Goal: Browse casually: Explore the website without a specific task or goal

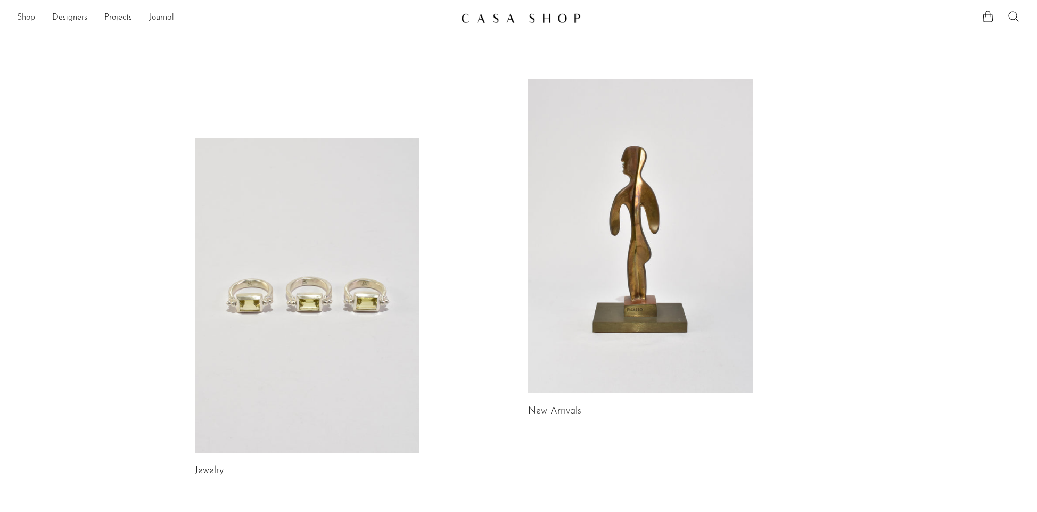
click at [30, 19] on link "Shop" at bounding box center [26, 18] width 18 height 14
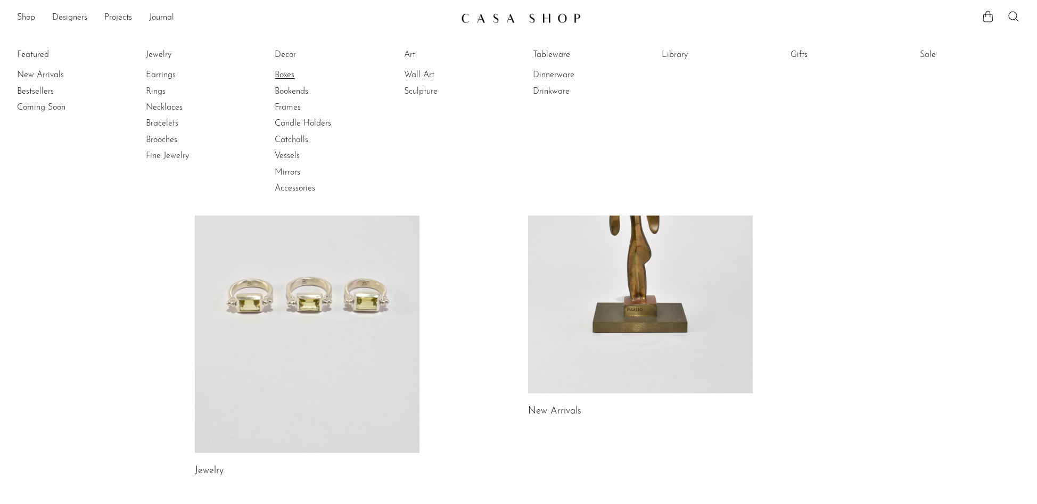
click at [291, 77] on link "Boxes" at bounding box center [315, 75] width 80 height 12
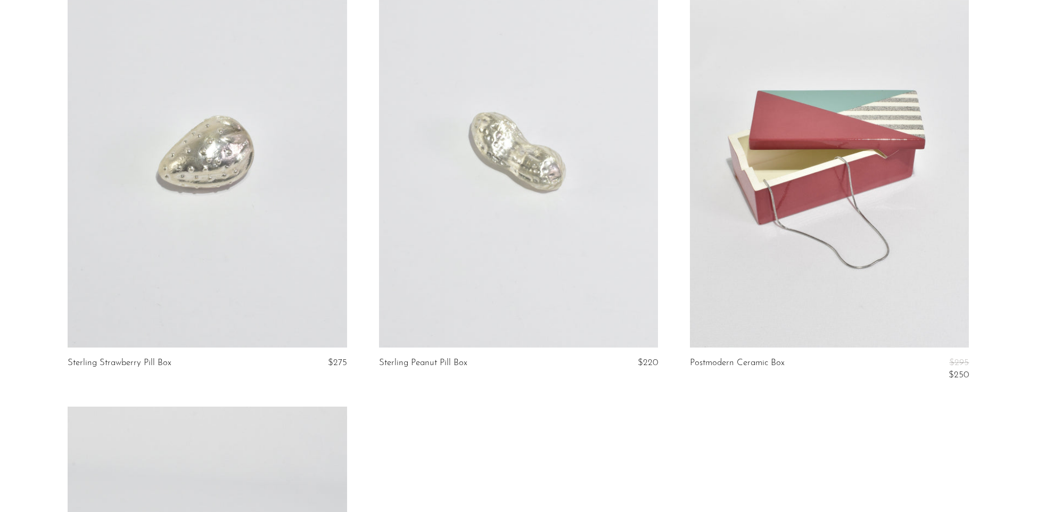
scroll to position [3206, 0]
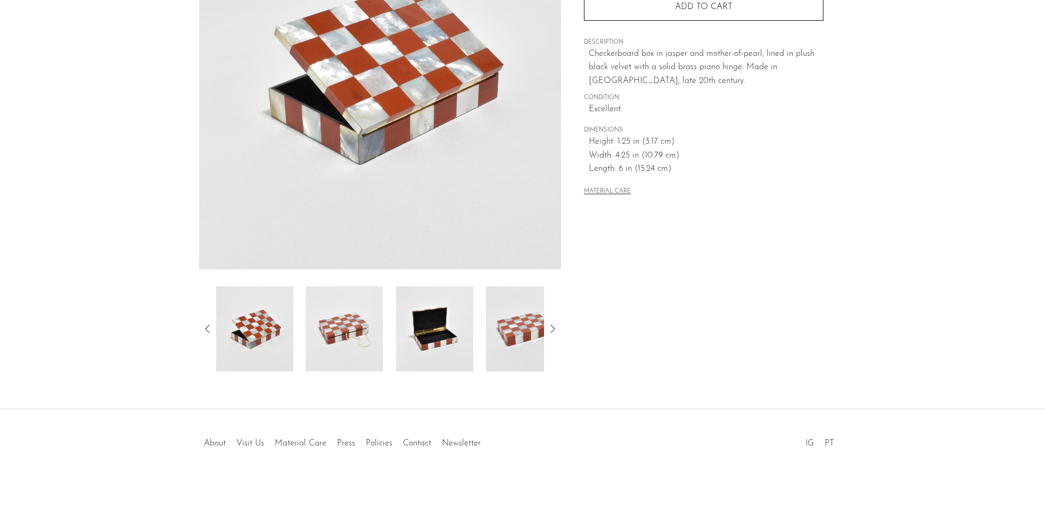
scroll to position [181, 0]
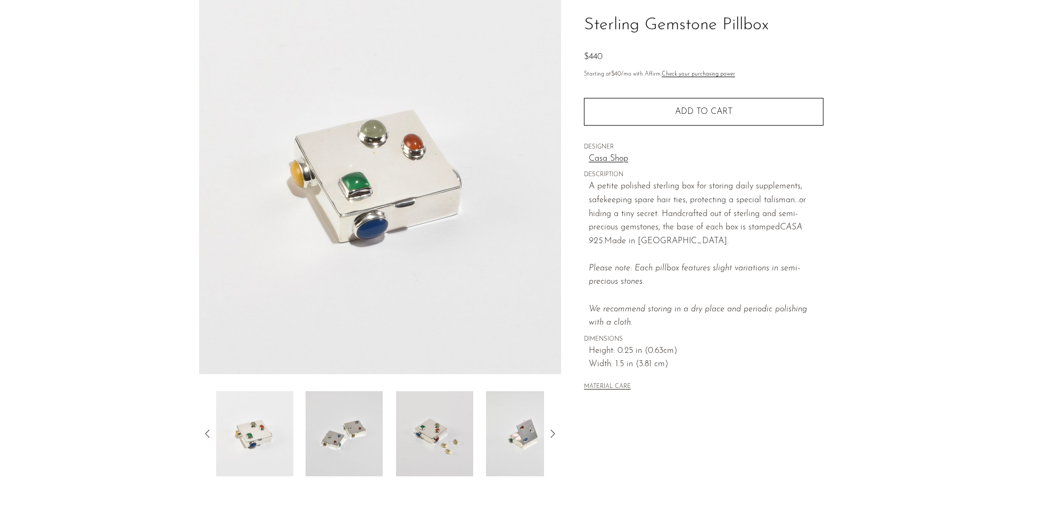
scroll to position [75, 0]
click at [359, 453] on img at bounding box center [344, 433] width 77 height 85
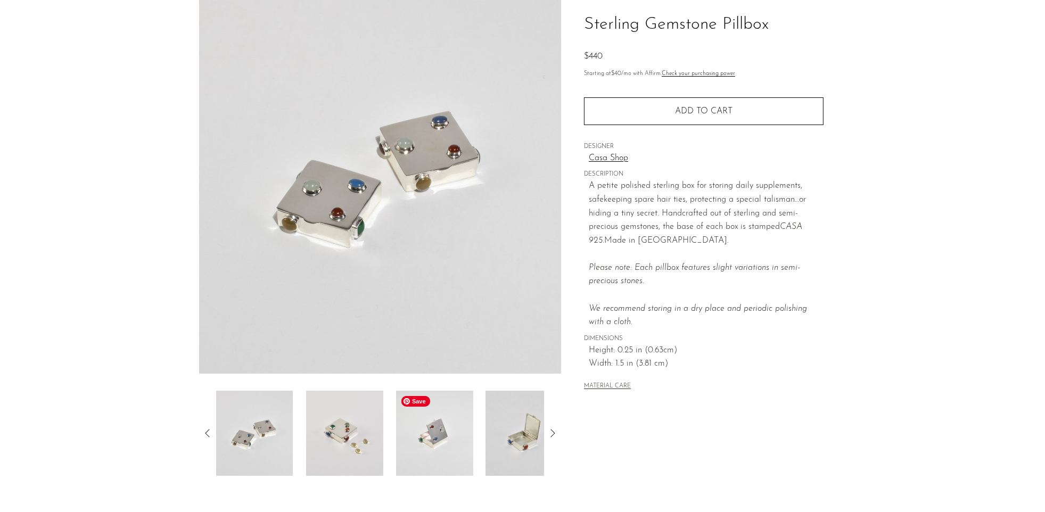
click at [439, 446] on img at bounding box center [434, 433] width 77 height 85
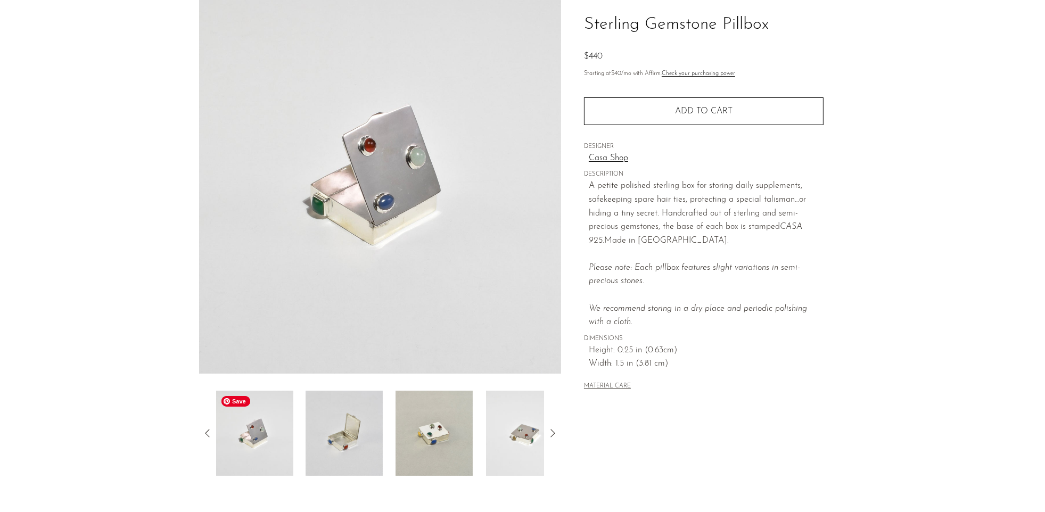
click at [258, 439] on img at bounding box center [254, 433] width 77 height 85
click at [257, 435] on img at bounding box center [254, 433] width 77 height 85
click at [329, 437] on img at bounding box center [344, 433] width 77 height 85
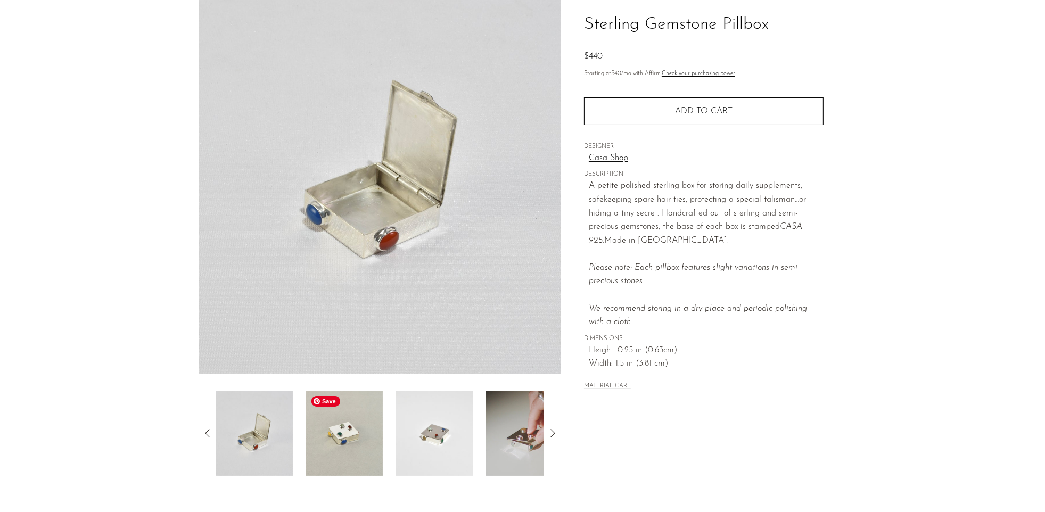
click at [350, 443] on img at bounding box center [344, 433] width 77 height 85
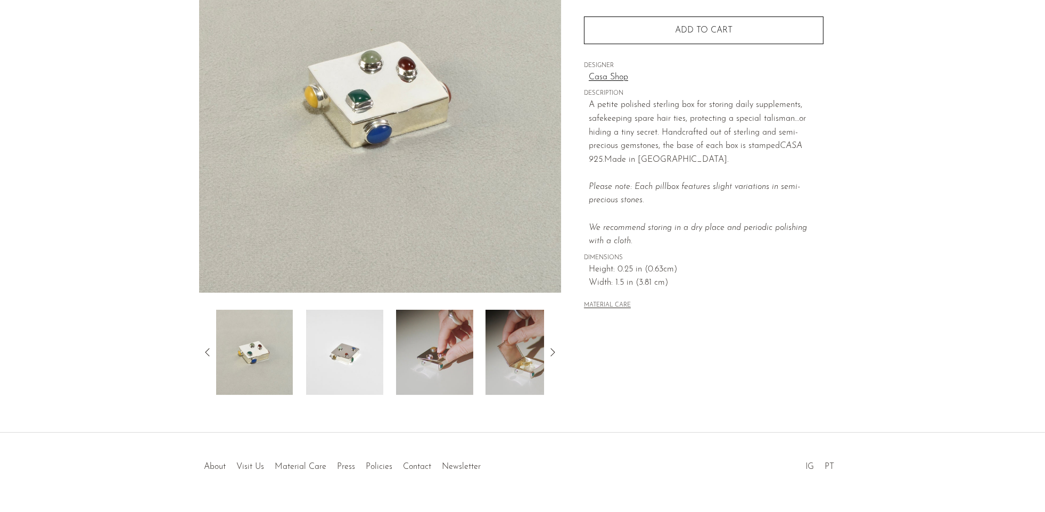
scroll to position [155, 0]
click at [452, 363] on img at bounding box center [434, 352] width 77 height 85
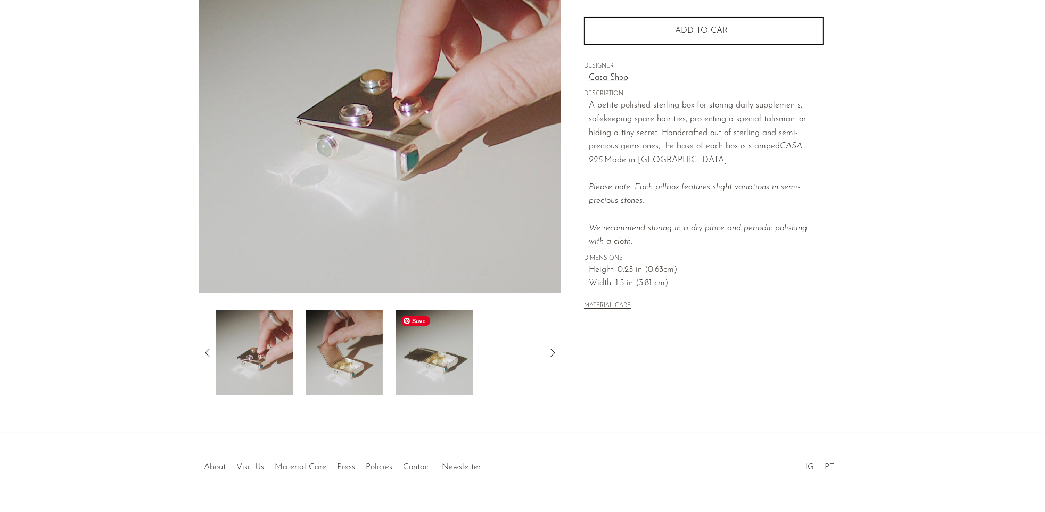
click at [422, 356] on img at bounding box center [434, 352] width 77 height 85
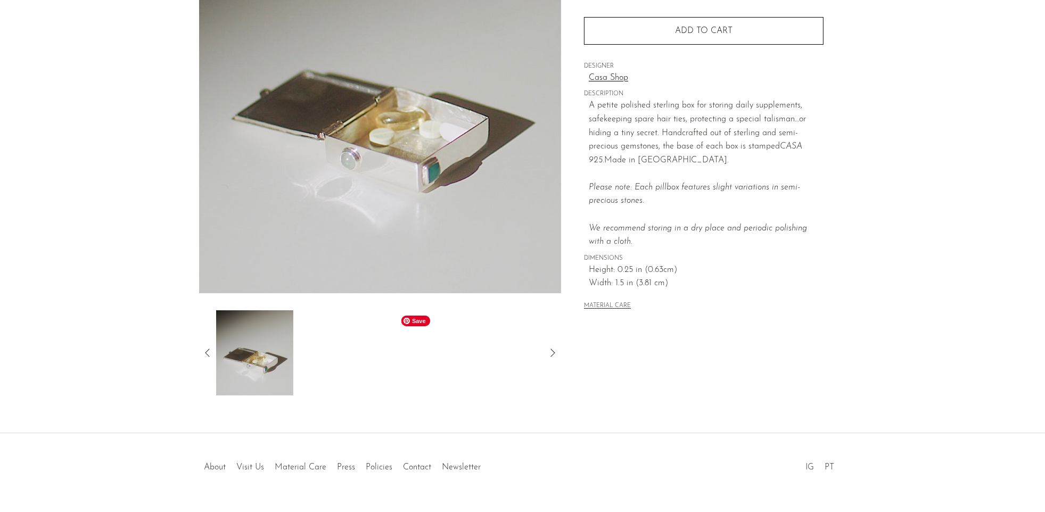
click at [422, 356] on div at bounding box center [380, 352] width 329 height 85
click at [210, 350] on icon at bounding box center [207, 353] width 13 height 13
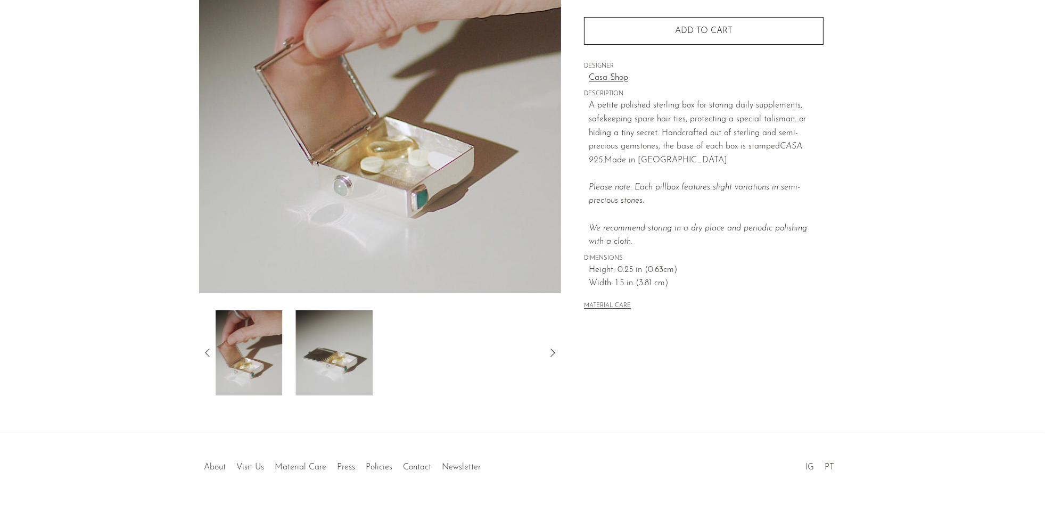
click at [210, 350] on icon at bounding box center [207, 353] width 13 height 13
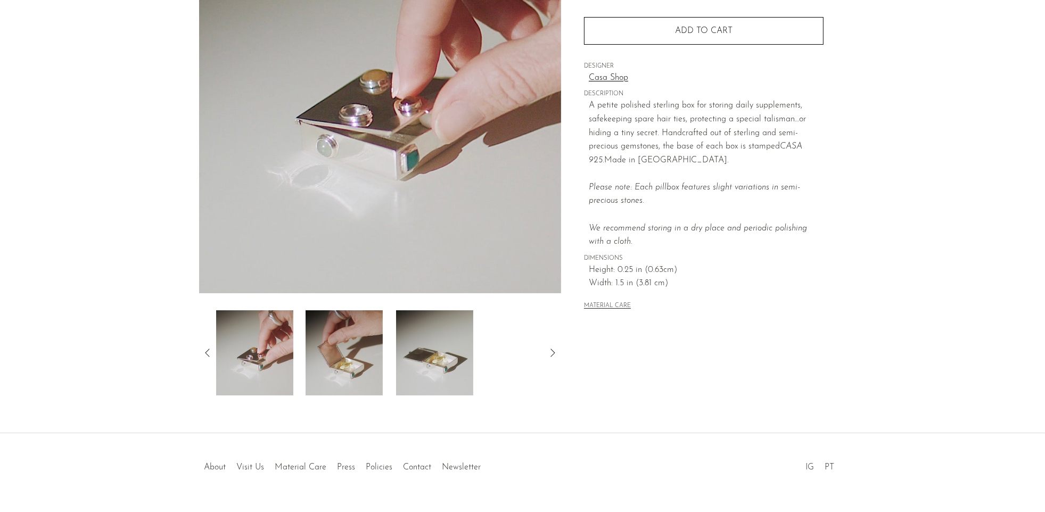
click at [210, 350] on icon at bounding box center [207, 353] width 13 height 13
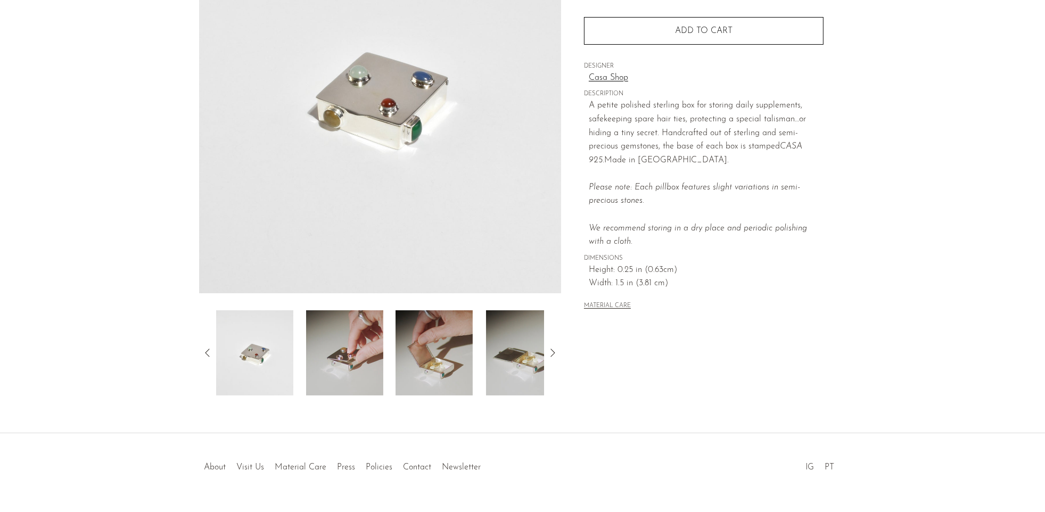
click at [210, 350] on icon at bounding box center [207, 353] width 13 height 13
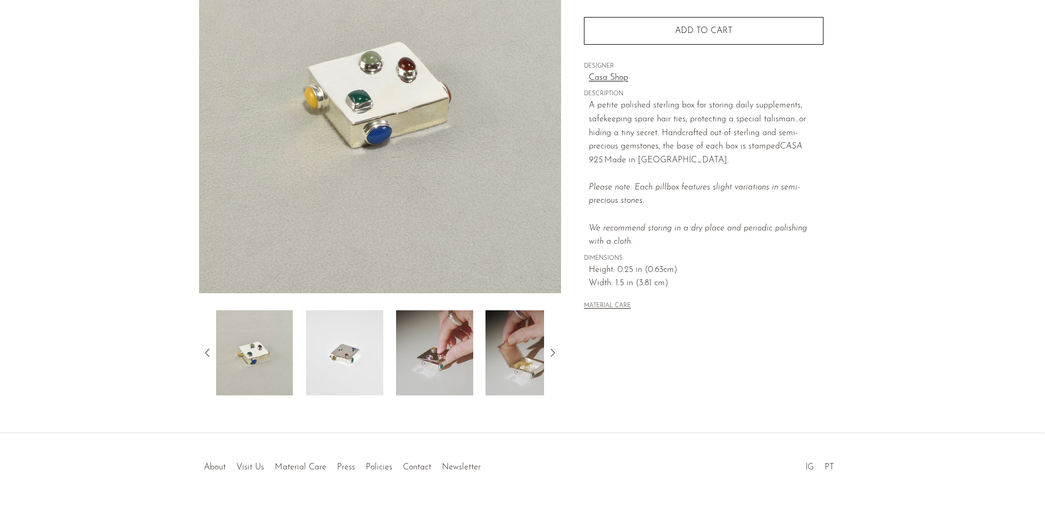
click at [210, 350] on icon at bounding box center [207, 353] width 13 height 13
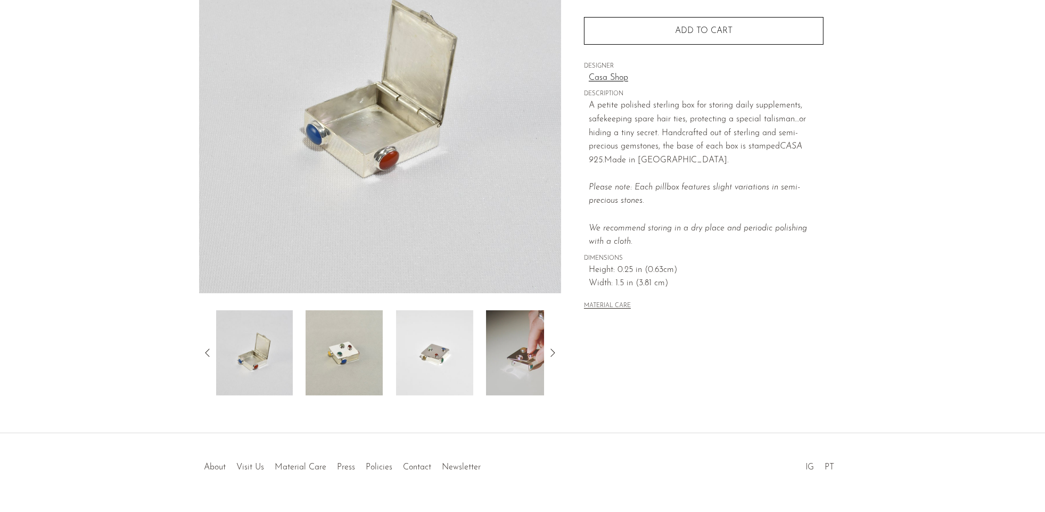
click at [210, 350] on icon at bounding box center [207, 353] width 13 height 13
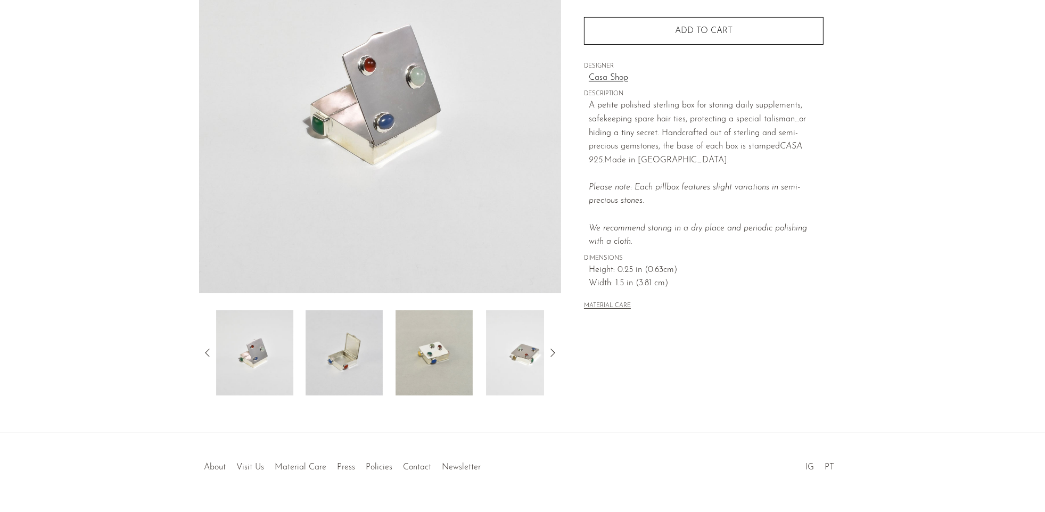
drag, startPoint x: 210, startPoint y: 350, endPoint x: 129, endPoint y: 323, distance: 84.7
click at [129, 323] on section "Sterling Gemstone Pillbox $440" at bounding box center [522, 145] width 1045 height 502
click at [279, 356] on img at bounding box center [254, 352] width 77 height 85
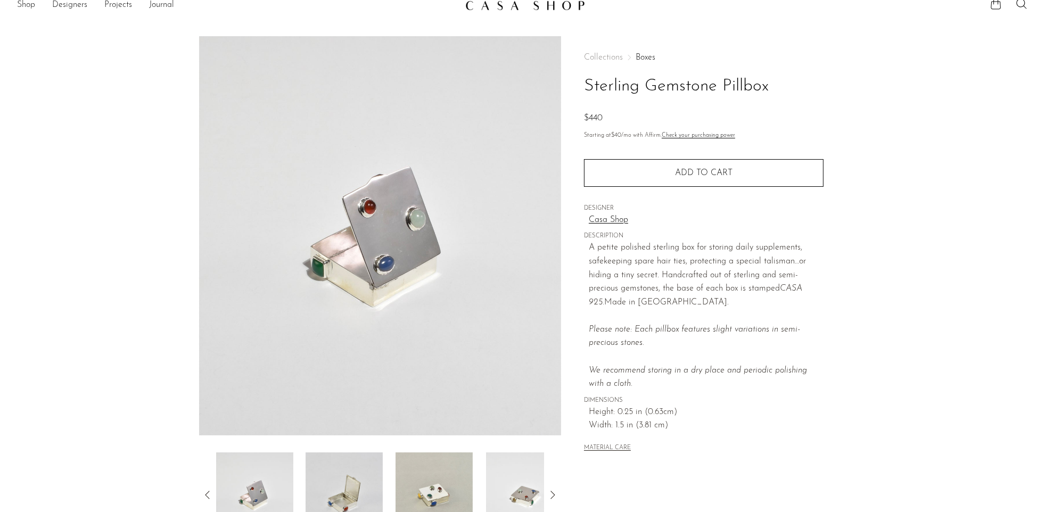
scroll to position [13, 0]
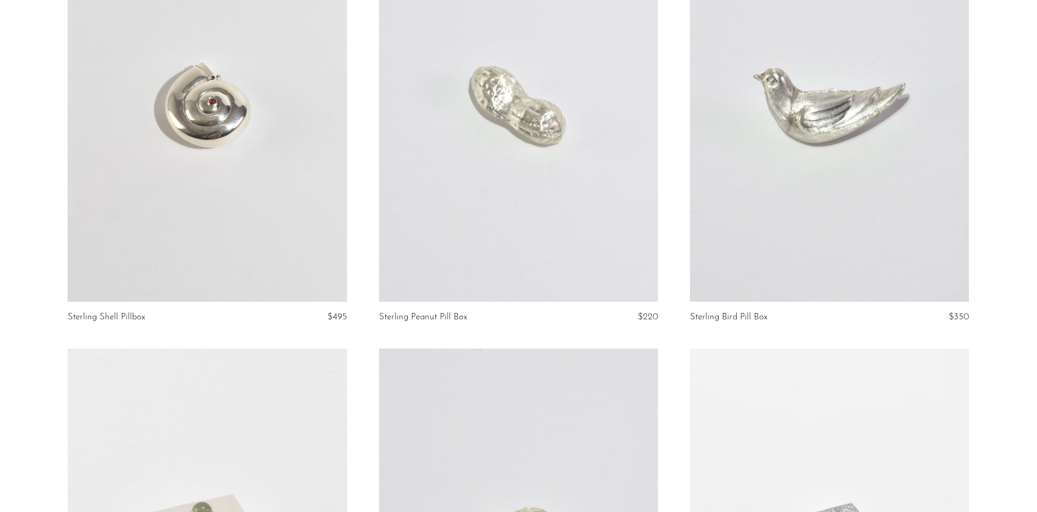
scroll to position [146, 0]
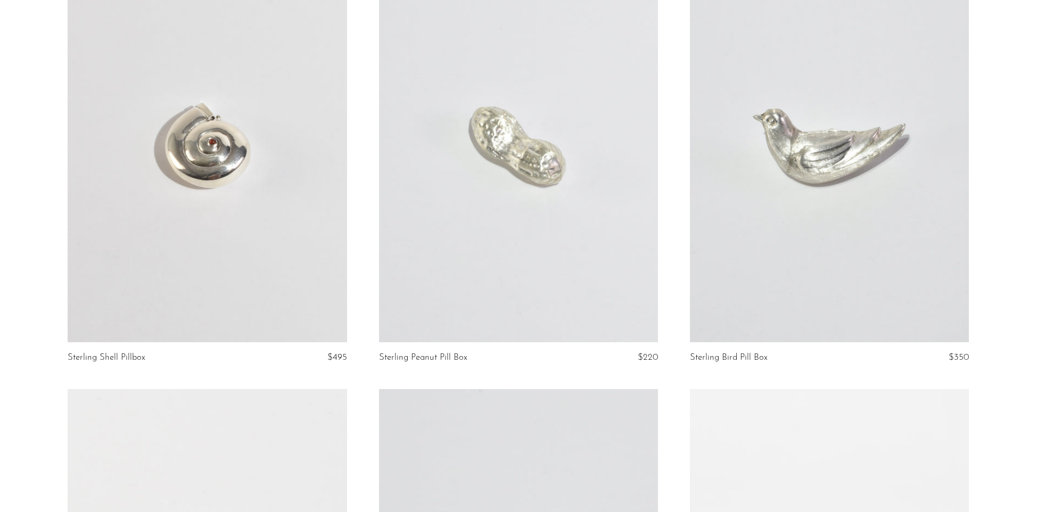
click at [848, 190] on link at bounding box center [829, 147] width 279 height 391
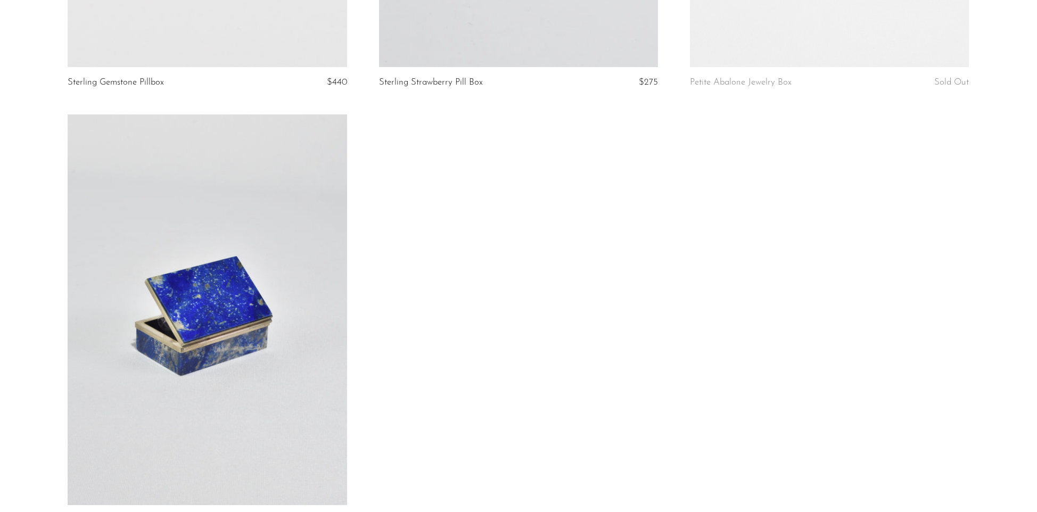
scroll to position [862, 0]
click at [273, 268] on link at bounding box center [207, 307] width 279 height 391
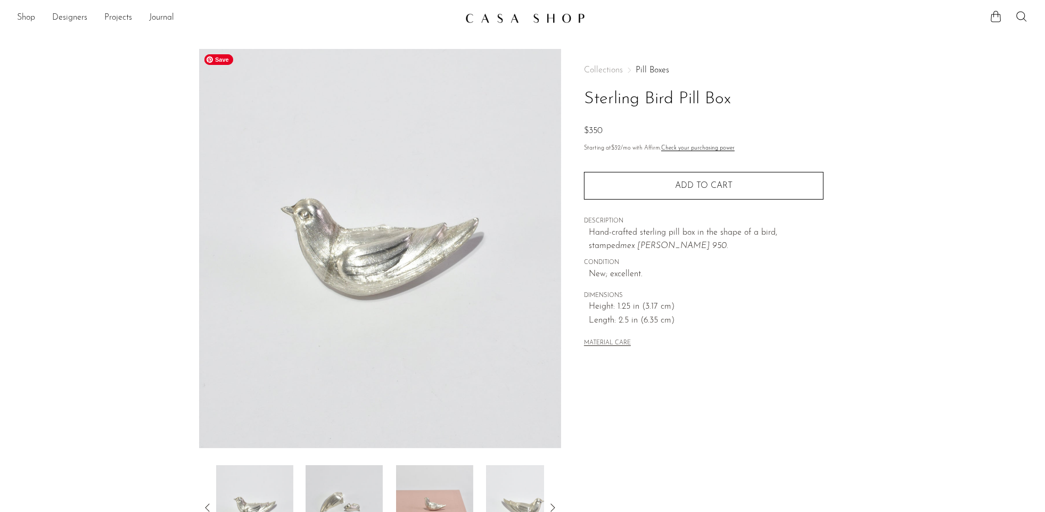
scroll to position [85, 0]
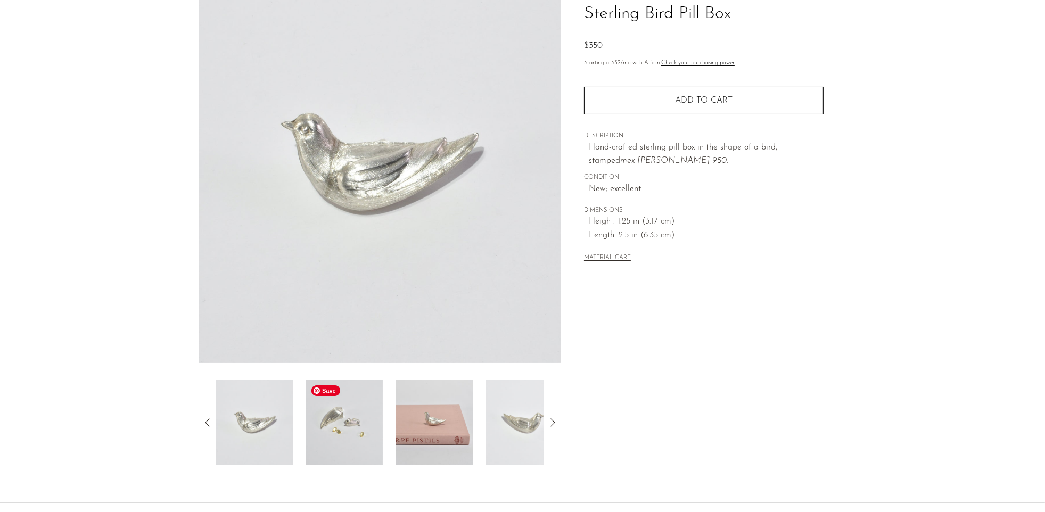
click at [356, 431] on img at bounding box center [344, 422] width 77 height 85
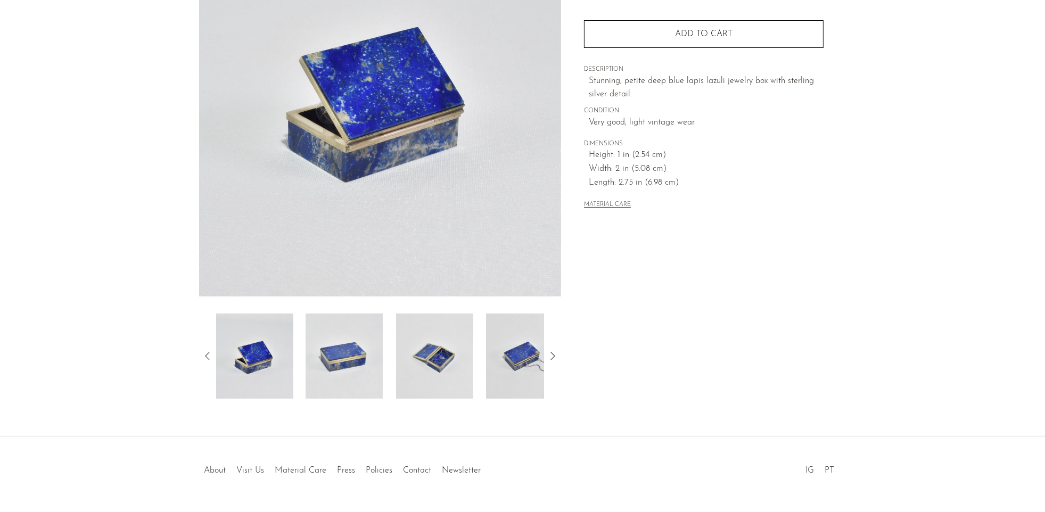
scroll to position [181, 0]
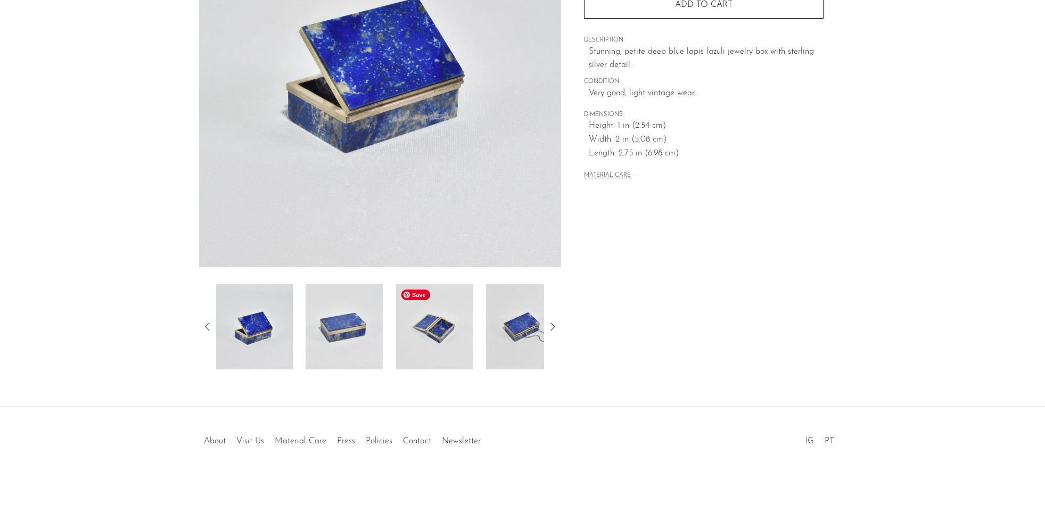
click at [422, 341] on img at bounding box center [434, 326] width 77 height 85
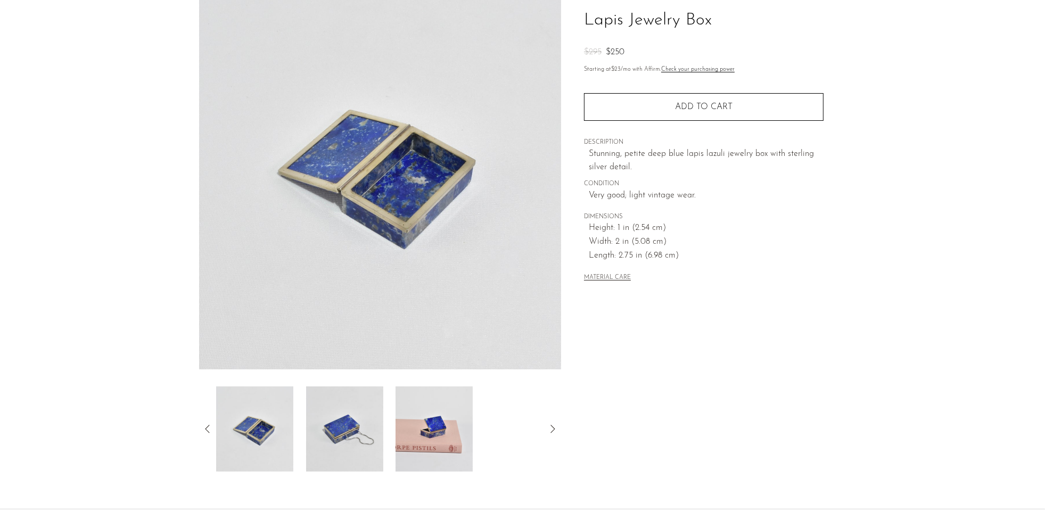
scroll to position [55, 0]
